Goal: Task Accomplishment & Management: Complete application form

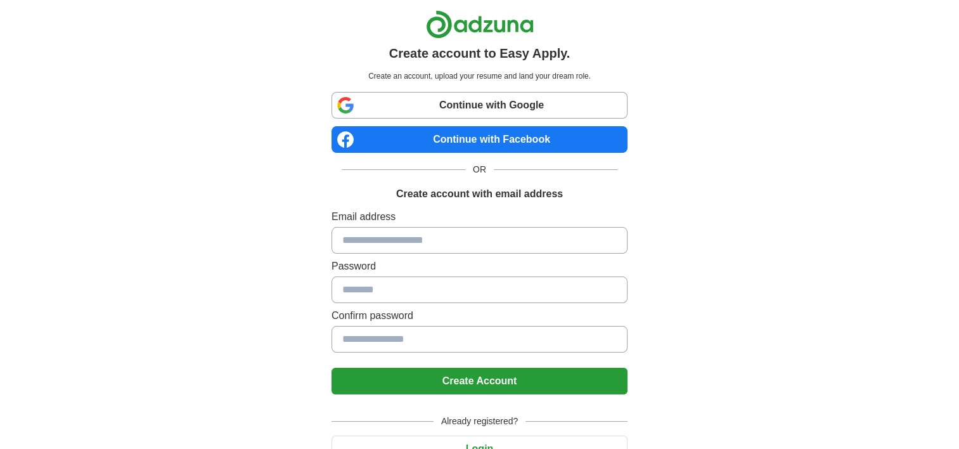
click at [425, 245] on input at bounding box center [479, 240] width 296 height 27
type input "**********"
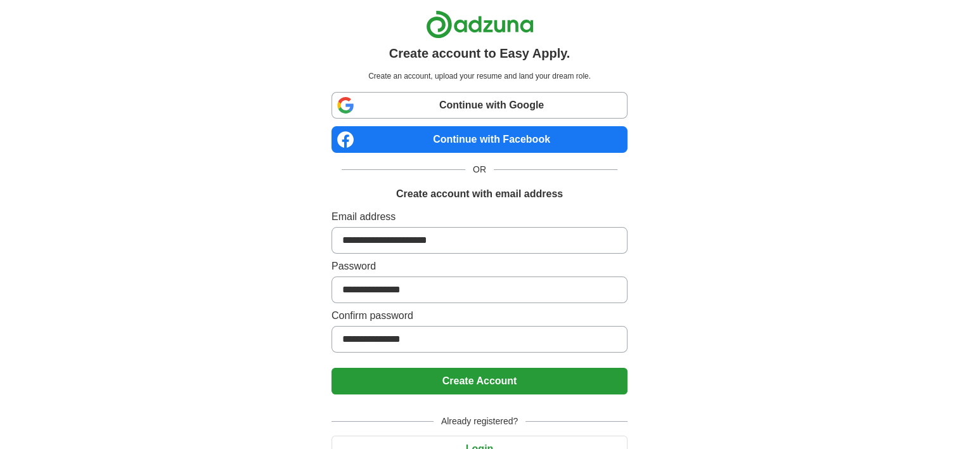
click at [496, 369] on button "Create Account" at bounding box center [479, 381] width 296 height 27
click at [496, 377] on button "Create Account" at bounding box center [479, 381] width 296 height 27
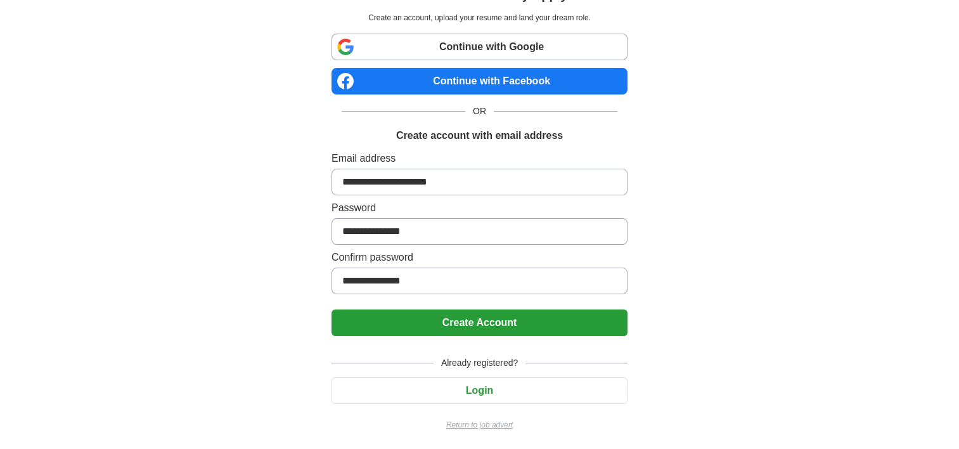
click at [492, 382] on button "Login" at bounding box center [479, 390] width 296 height 27
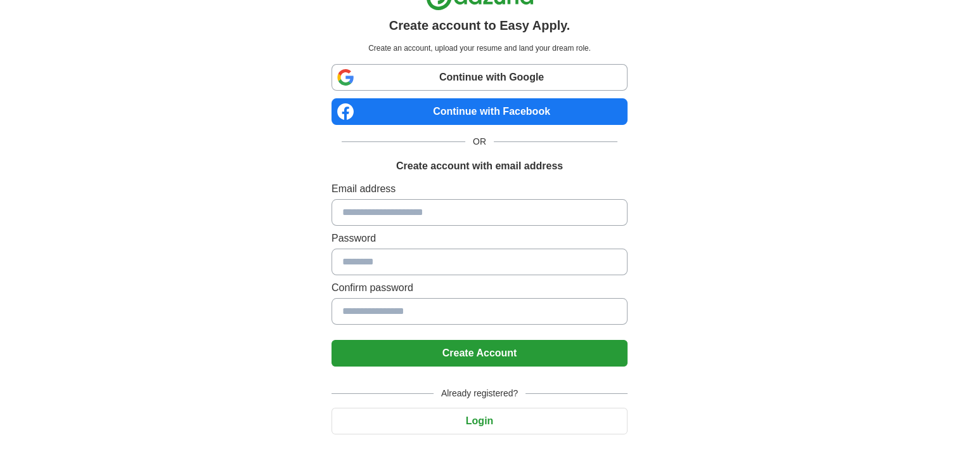
click at [423, 212] on input at bounding box center [479, 212] width 296 height 27
click at [686, 321] on div "Create account to Easy Apply. Create an account, upload your resume and land yo…" at bounding box center [479, 226] width 791 height 509
click at [548, 410] on body "Create account to Easy Apply. Create an account, upload your resume and land yo…" at bounding box center [479, 226] width 959 height 509
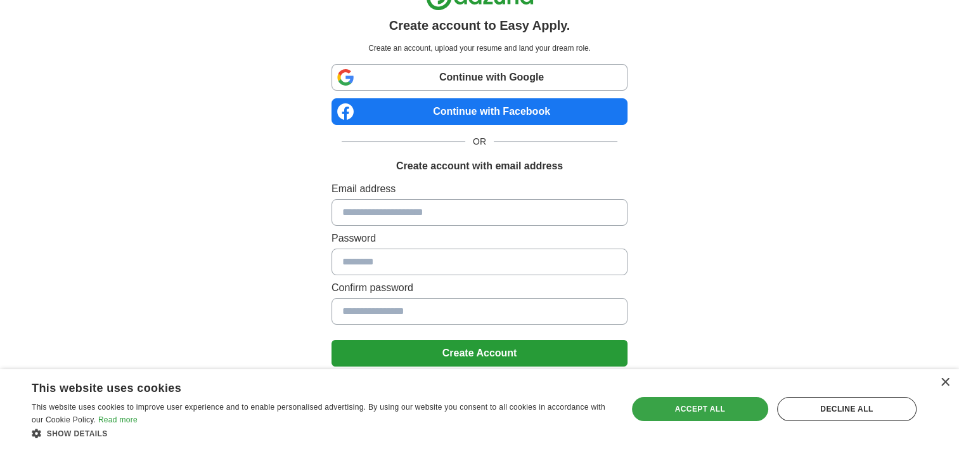
click at [738, 409] on div "Accept all" at bounding box center [700, 409] width 136 height 24
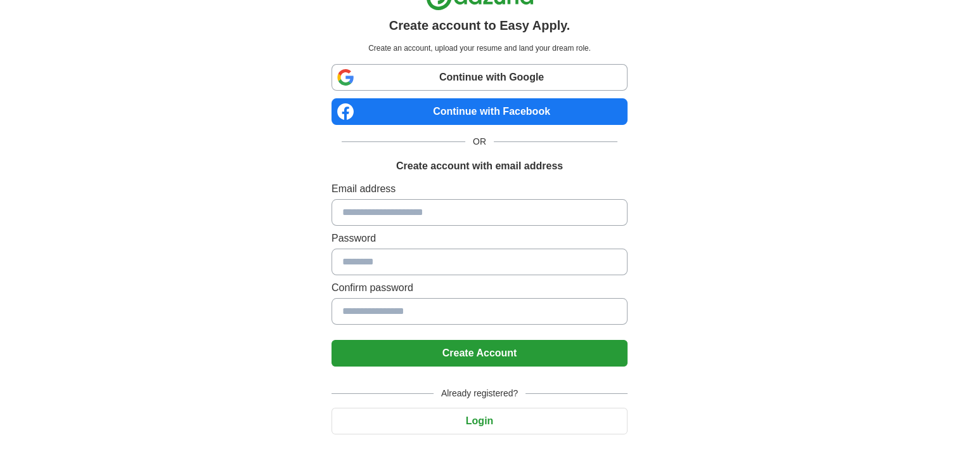
click at [489, 418] on button "Login" at bounding box center [479, 420] width 296 height 27
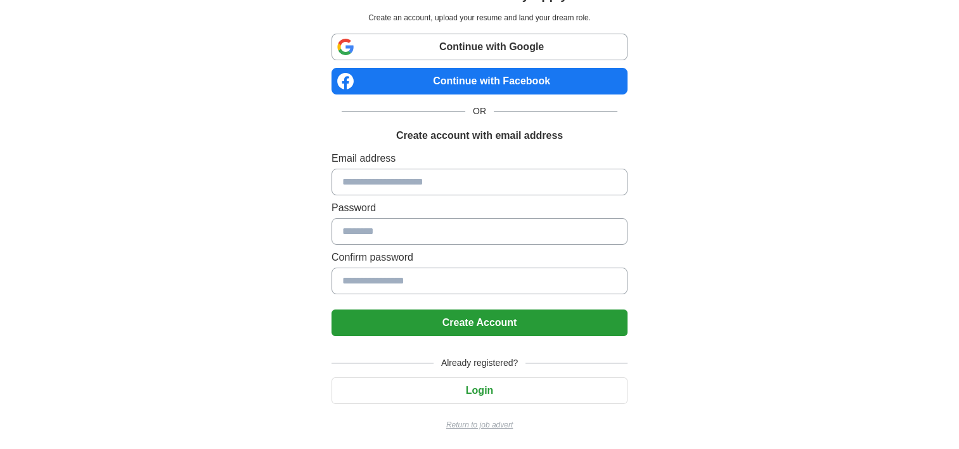
click at [486, 388] on button "Login" at bounding box center [479, 390] width 296 height 27
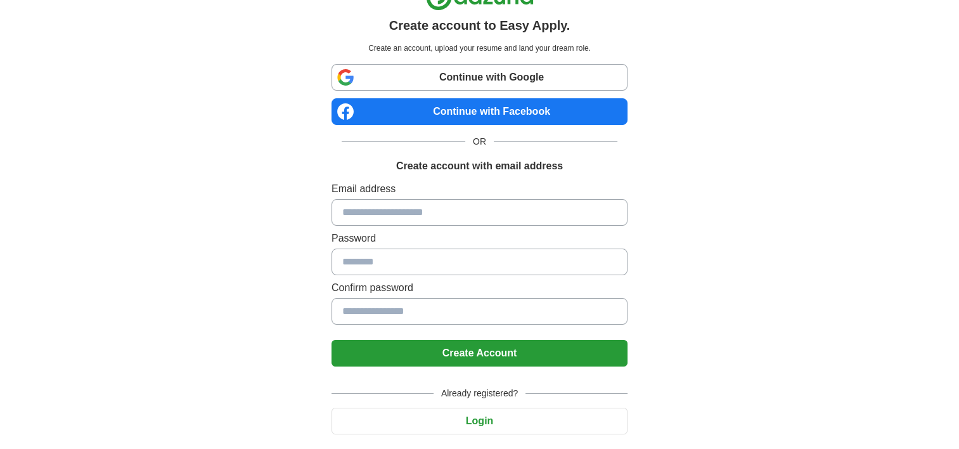
click at [421, 212] on input at bounding box center [479, 212] width 296 height 27
type input "**********"
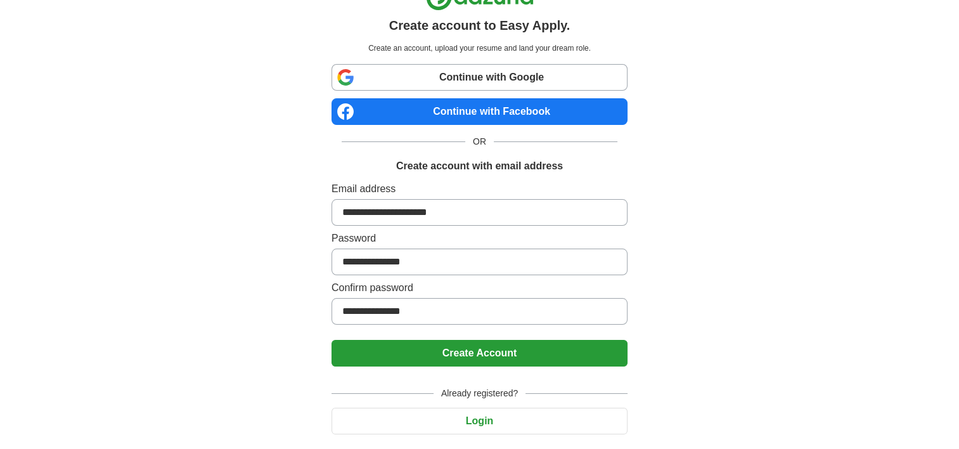
click at [474, 348] on button "Create Account" at bounding box center [479, 353] width 296 height 27
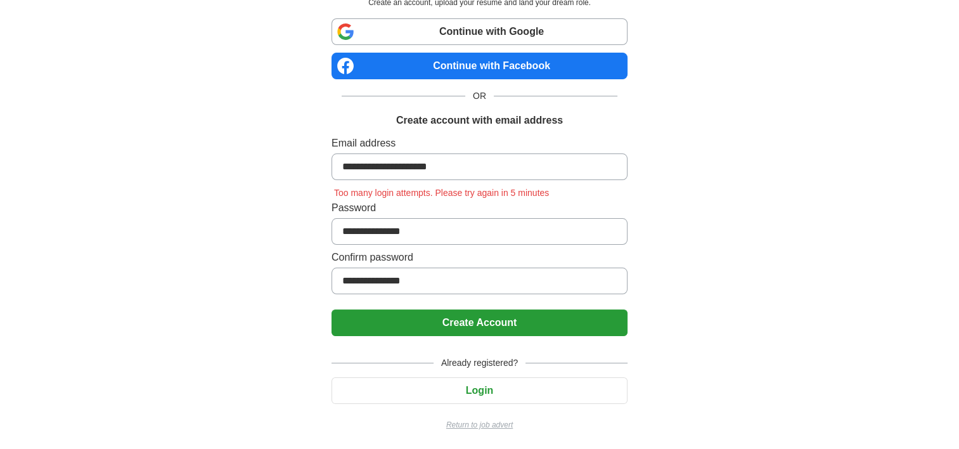
click at [496, 393] on button "Login" at bounding box center [479, 390] width 296 height 27
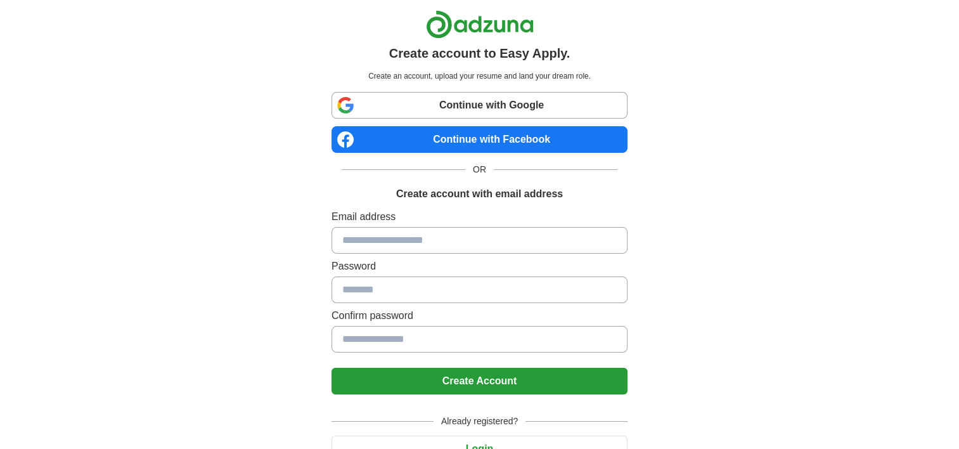
scroll to position [58, 0]
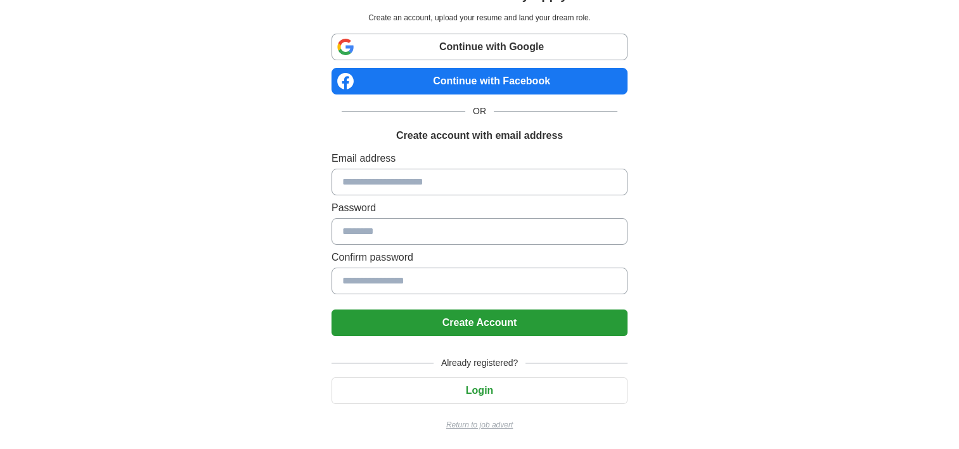
click at [391, 177] on input at bounding box center [479, 182] width 296 height 27
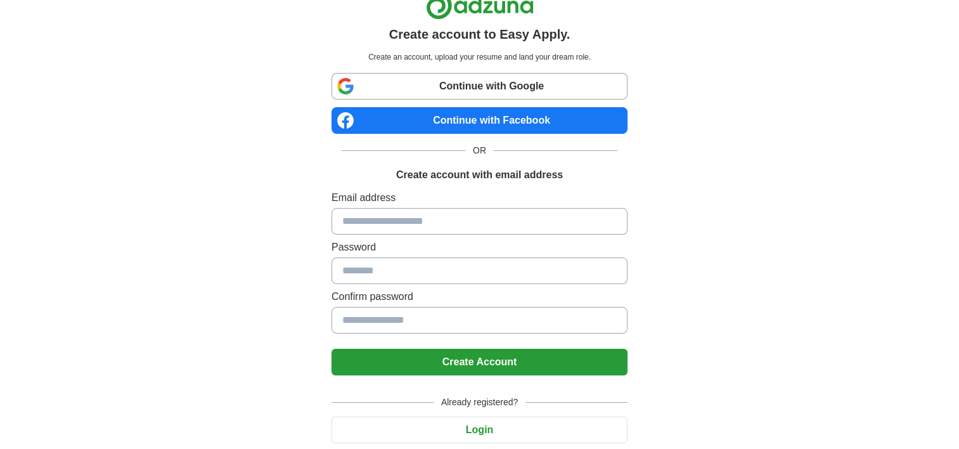
scroll to position [0, 0]
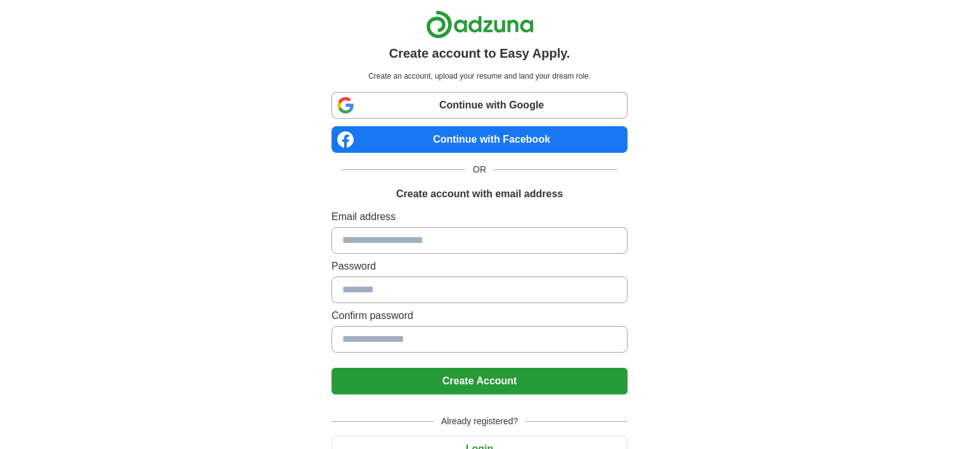
click at [479, 139] on link "Continue with Facebook" at bounding box center [479, 139] width 296 height 27
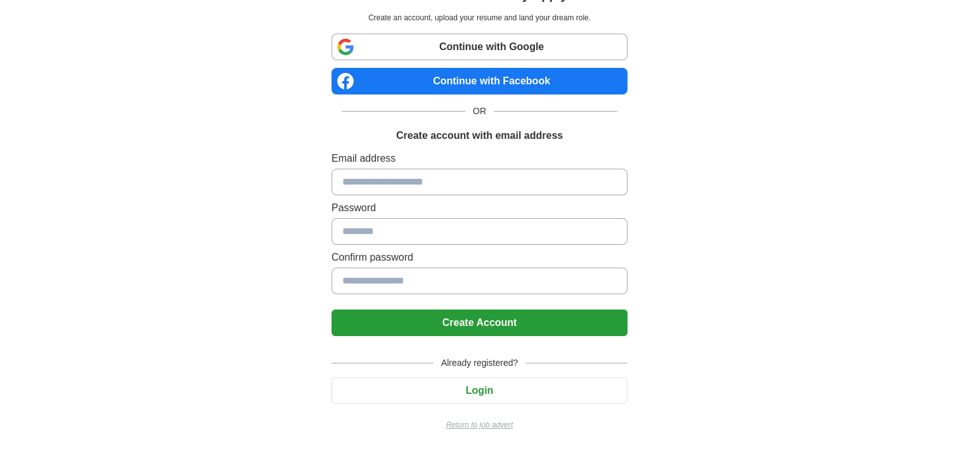
click at [497, 388] on button "Login" at bounding box center [479, 390] width 296 height 27
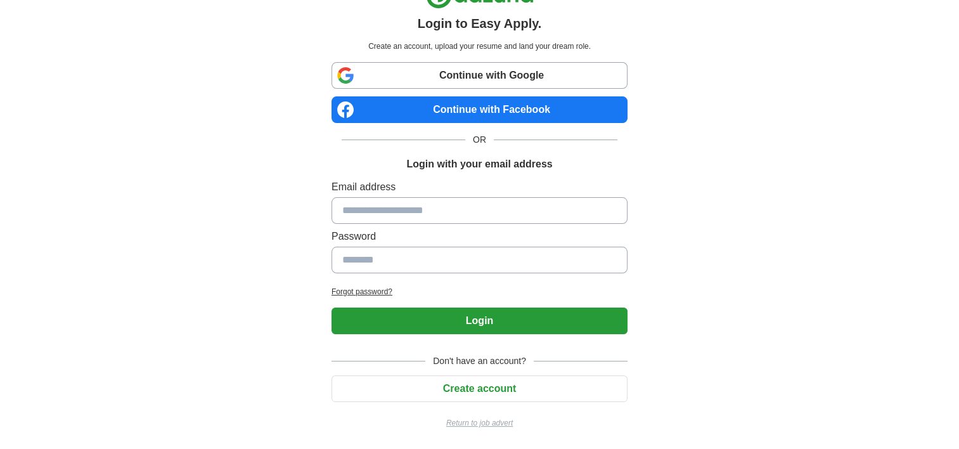
click at [497, 388] on button "Create account" at bounding box center [479, 388] width 296 height 27
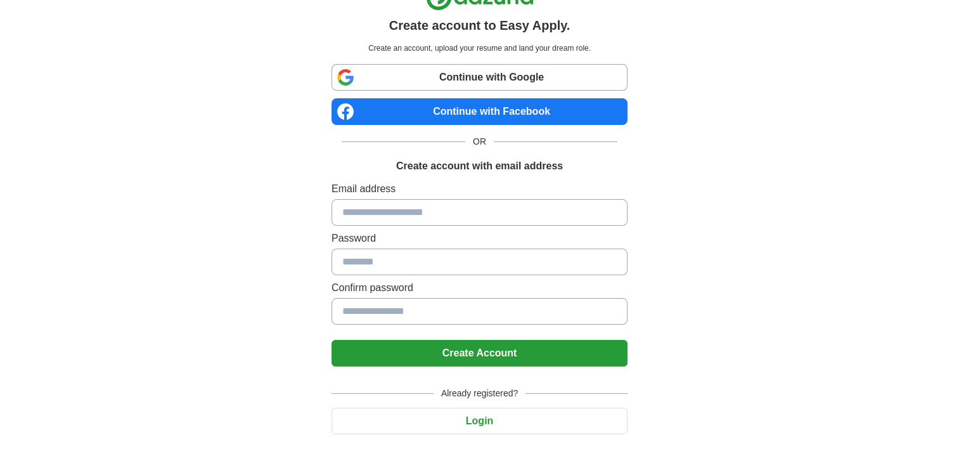
click at [492, 433] on div "Already registered? Login Return to job advert" at bounding box center [479, 418] width 296 height 84
click at [491, 433] on div "Already registered? Login Return to job advert" at bounding box center [479, 418] width 296 height 84
drag, startPoint x: 491, startPoint y: 433, endPoint x: 489, endPoint y: 419, distance: 14.1
click at [489, 419] on button "Login" at bounding box center [479, 420] width 296 height 27
